Goal: Information Seeking & Learning: Learn about a topic

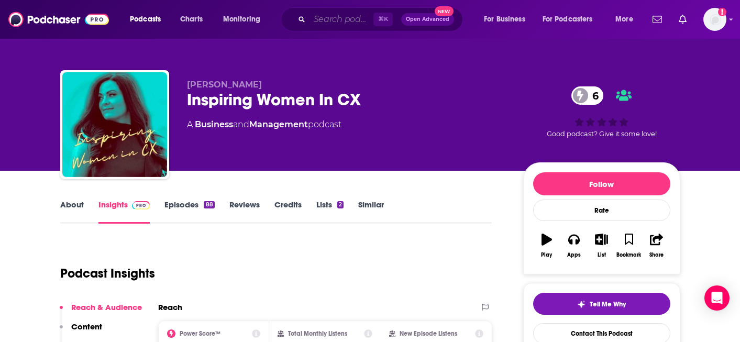
click at [335, 16] on input "Search podcasts, credits, & more..." at bounding box center [342, 19] width 64 height 17
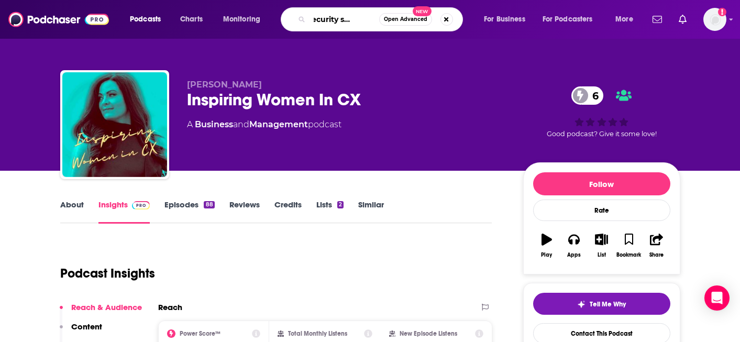
type input "the security strategist"
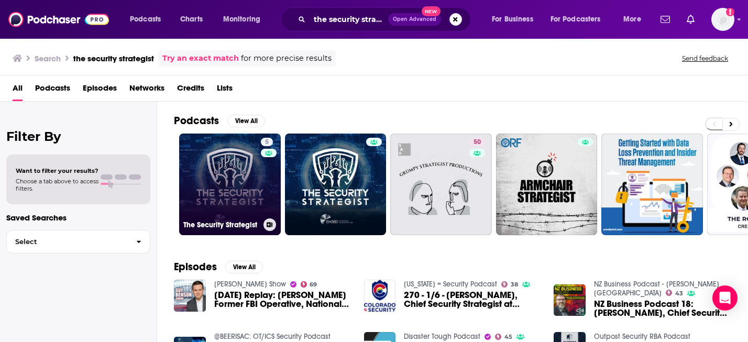
click at [254, 183] on link "5 The Security Strategist" at bounding box center [230, 185] width 102 height 102
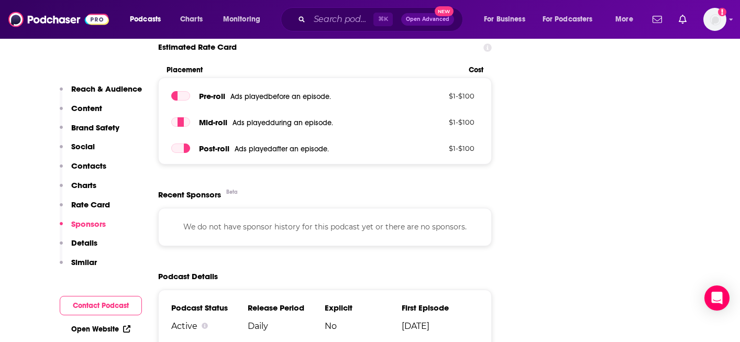
scroll to position [996, 0]
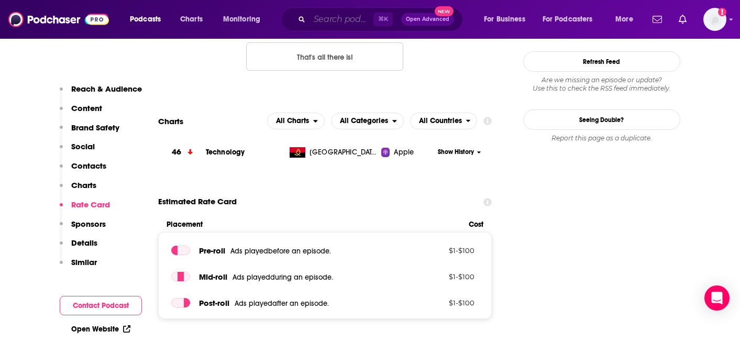
click at [365, 23] on input "Search podcasts, credits, & more..." at bounding box center [342, 19] width 64 height 17
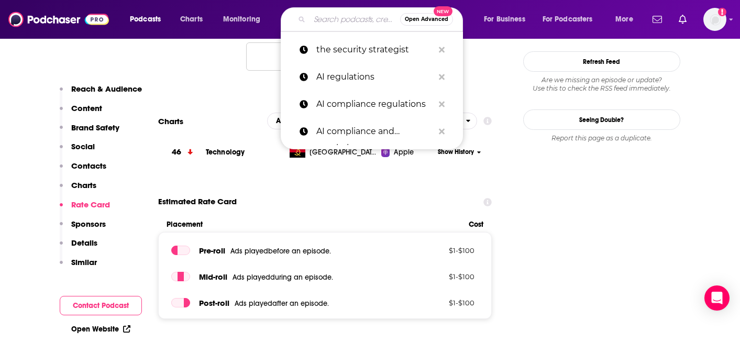
paste input "WiCX Talks Trends"
type input "WiCX Talks Trends"
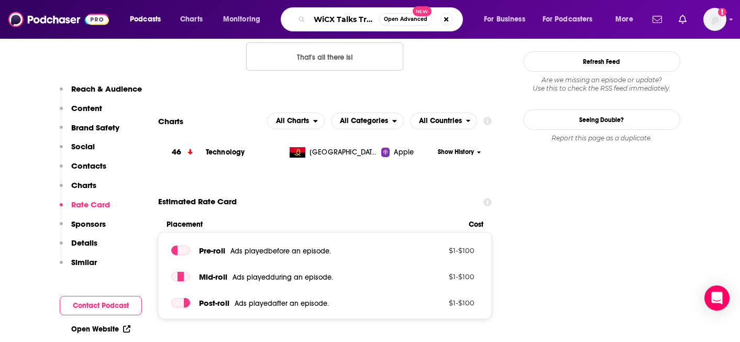
scroll to position [0, 11]
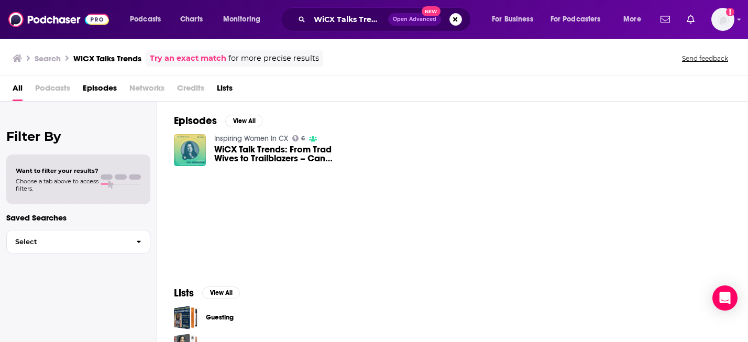
click at [261, 150] on span "WiCX Talk Trends: From Trad Wives to Trailblazers – Can Women Have it All?" at bounding box center [282, 154] width 137 height 18
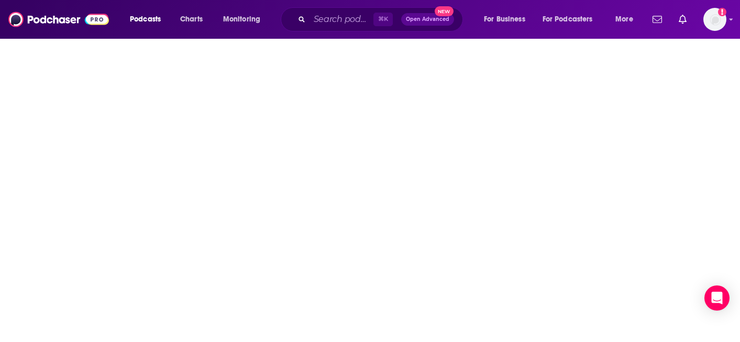
scroll to position [174, 0]
click at [720, 12] on icon "Add a profile image" at bounding box center [722, 12] width 8 height 8
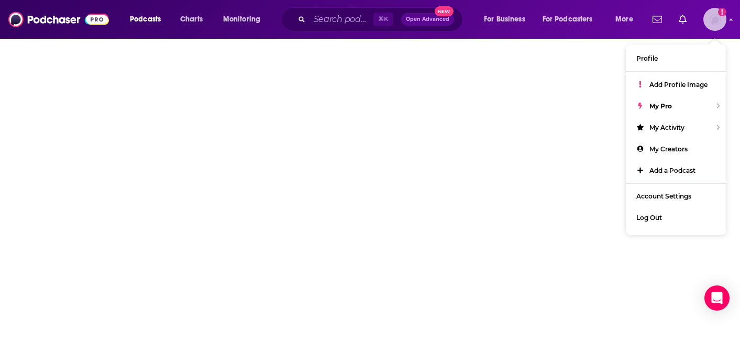
click at [716, 20] on img "Logged in as biancagorospe" at bounding box center [715, 19] width 23 height 23
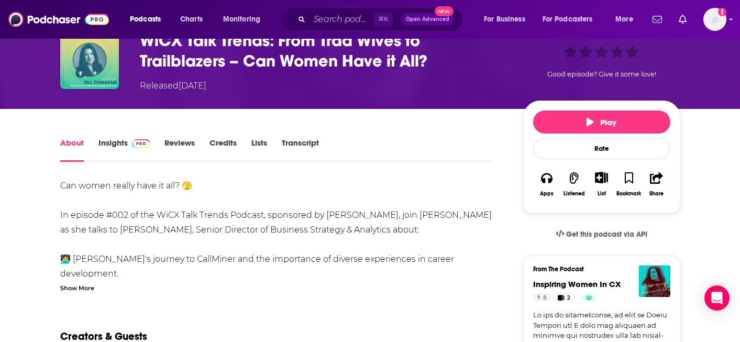
scroll to position [63, 0]
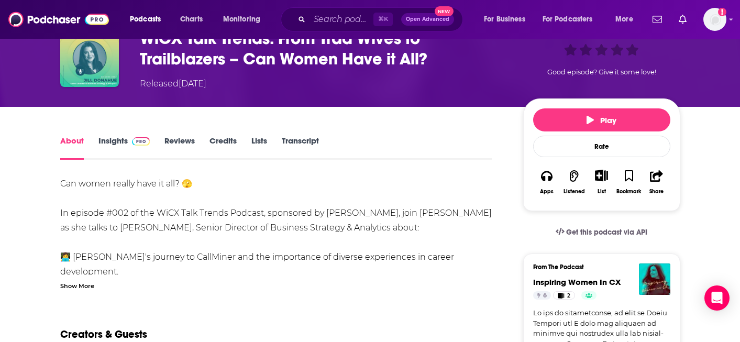
click at [116, 147] on link "Insights" at bounding box center [125, 148] width 52 height 24
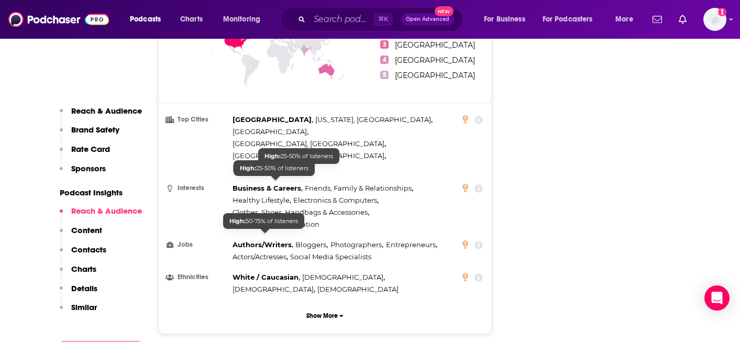
scroll to position [1066, 0]
